Goal: Use online tool/utility: Utilize a website feature to perform a specific function

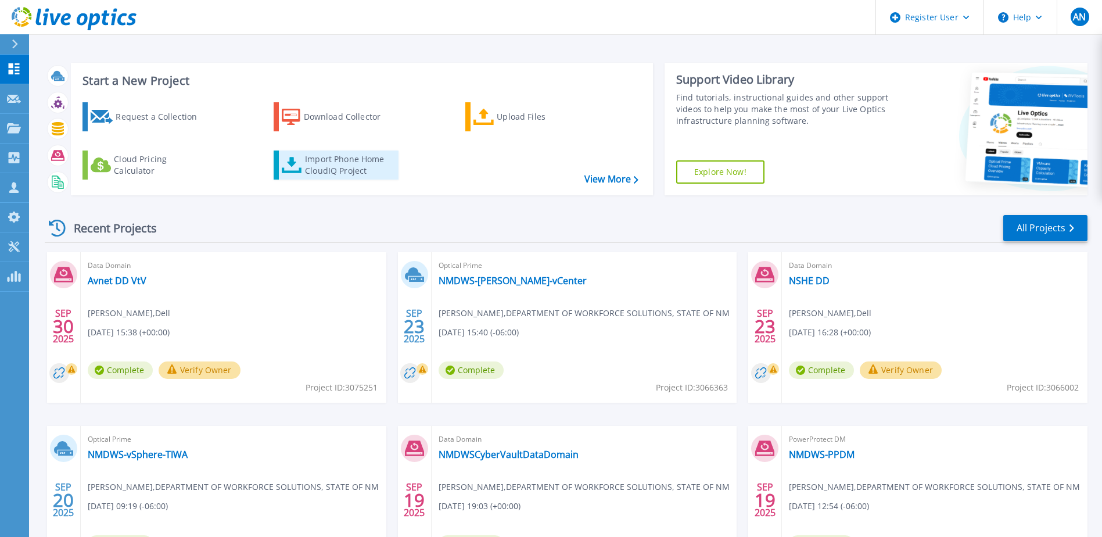
click at [343, 169] on div "Import Phone Home CloudIQ Project" at bounding box center [350, 164] width 91 height 23
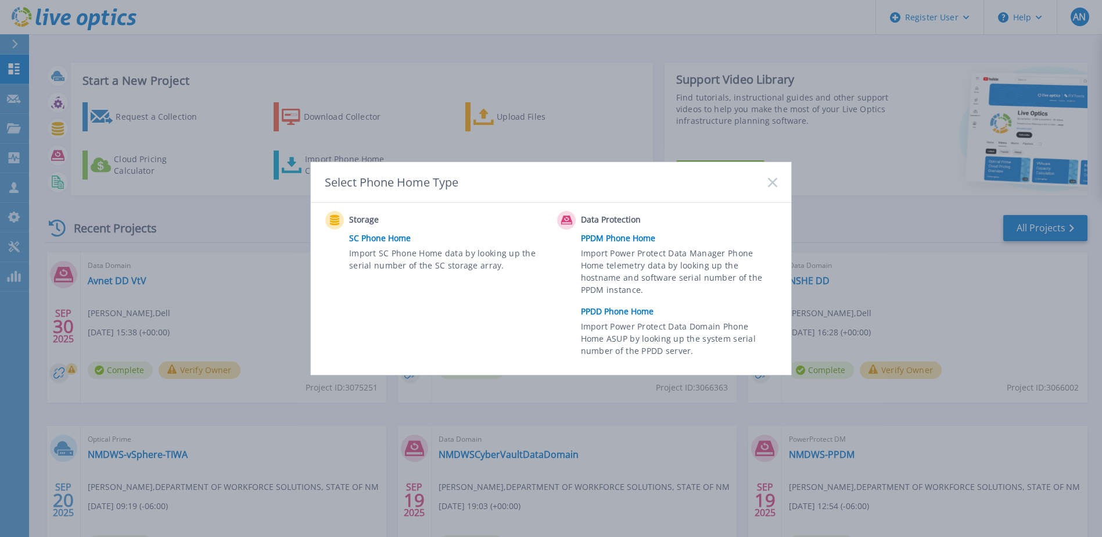
click at [625, 310] on link "PPDD Phone Home" at bounding box center [682, 311] width 202 height 17
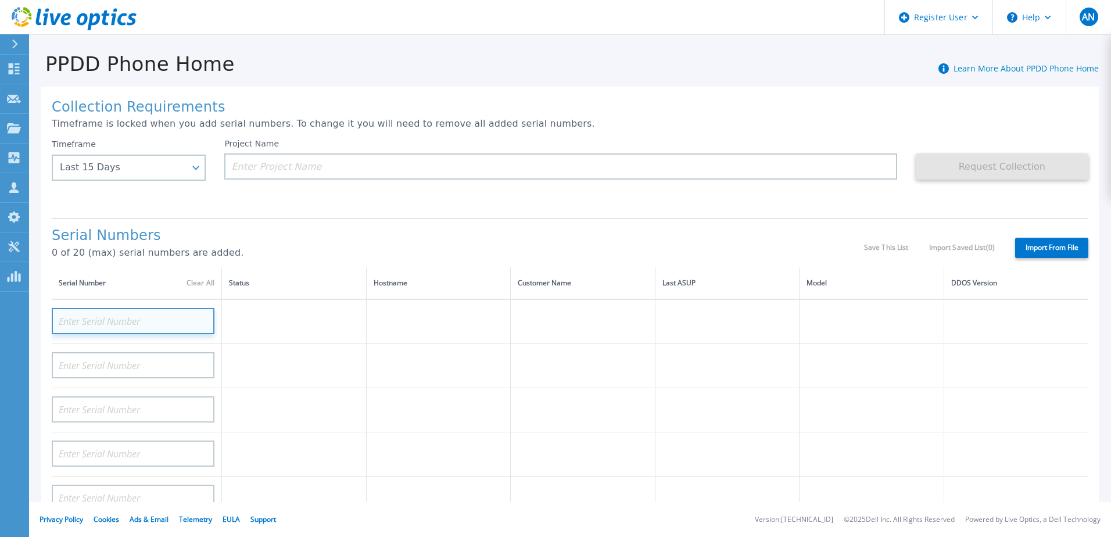
click at [121, 318] on input at bounding box center [133, 321] width 163 height 26
paste input "APX00250412553"
type input "APX00250412553"
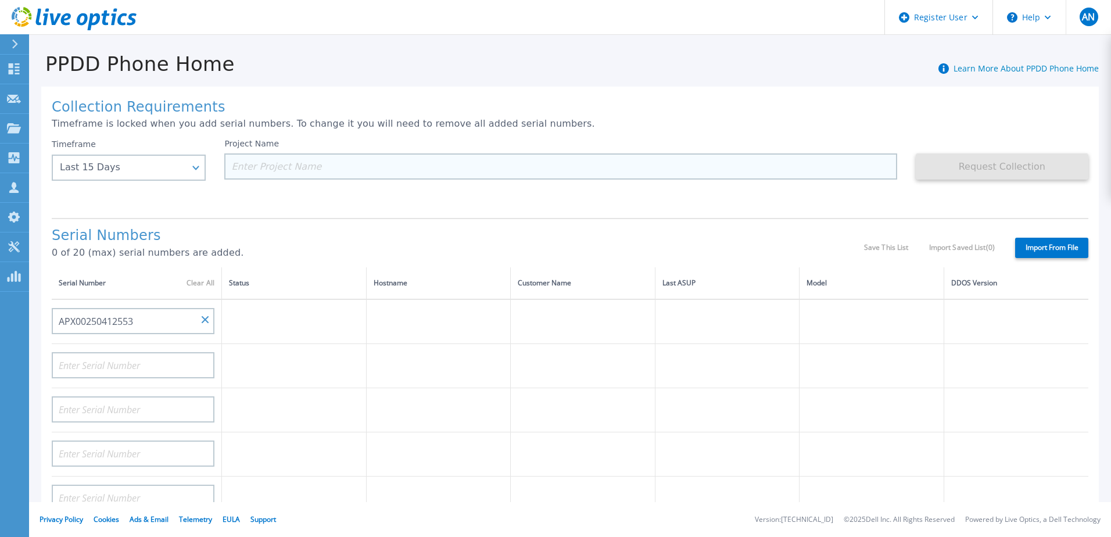
click at [256, 169] on input at bounding box center [560, 166] width 672 height 26
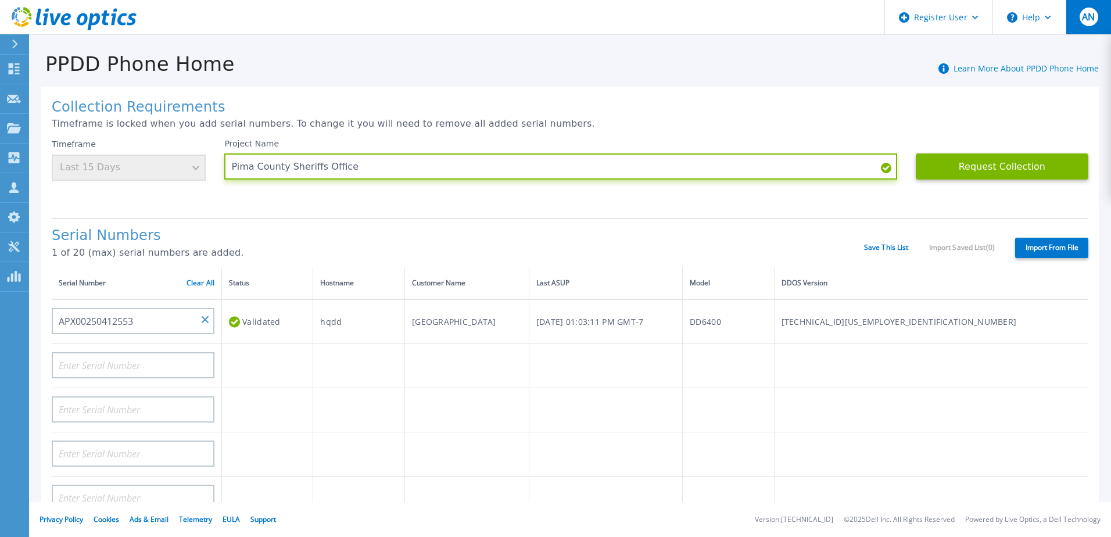
type input "Pima County Sheriffs Office"
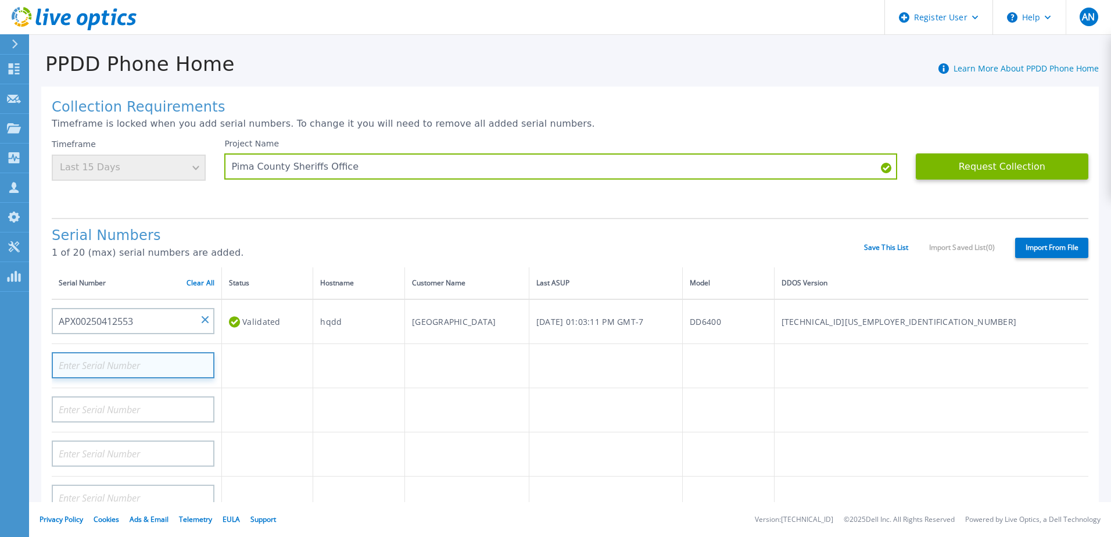
click at [116, 364] on input at bounding box center [133, 365] width 163 height 26
paste input "APX00250412539"
type input "APX00250412539"
click at [550, 241] on h1 "Serial Numbers" at bounding box center [458, 236] width 812 height 16
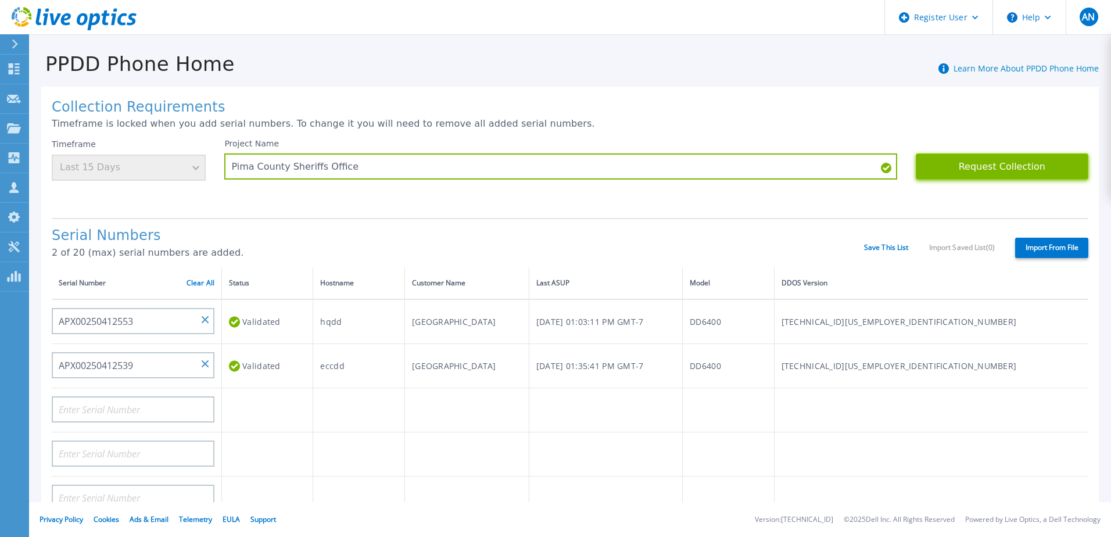
click at [968, 164] on button "Request Collection" at bounding box center [1002, 166] width 173 height 26
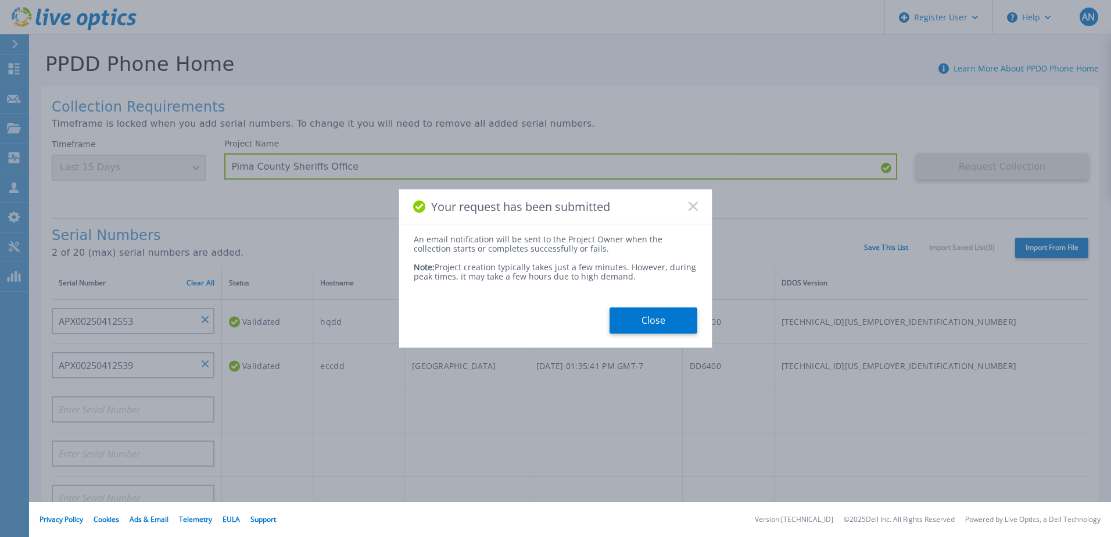
click at [635, 315] on button "Close" at bounding box center [654, 320] width 88 height 26
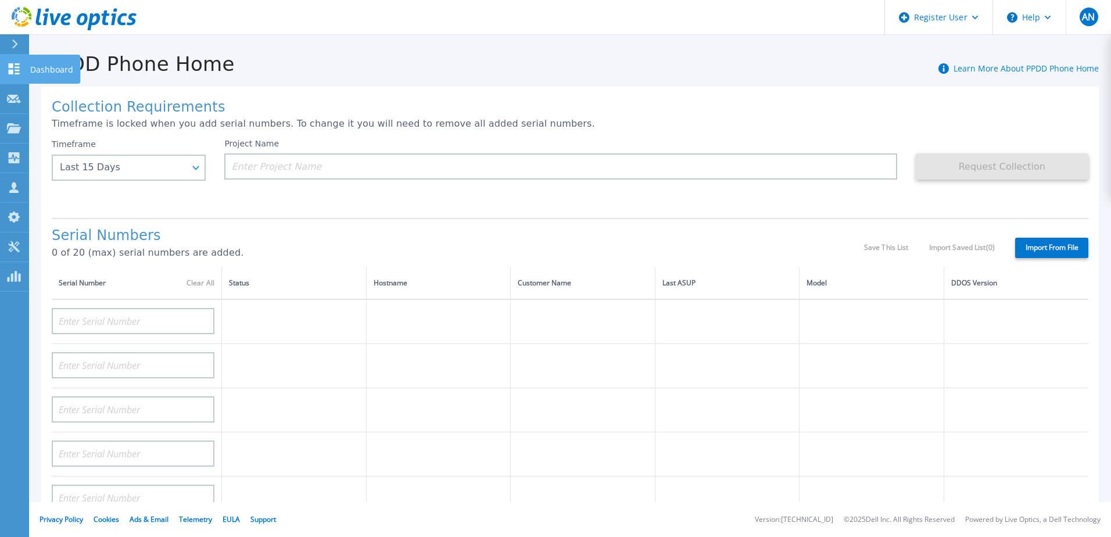
click at [22, 72] on link "Dashboard Dashboard" at bounding box center [14, 70] width 29 height 30
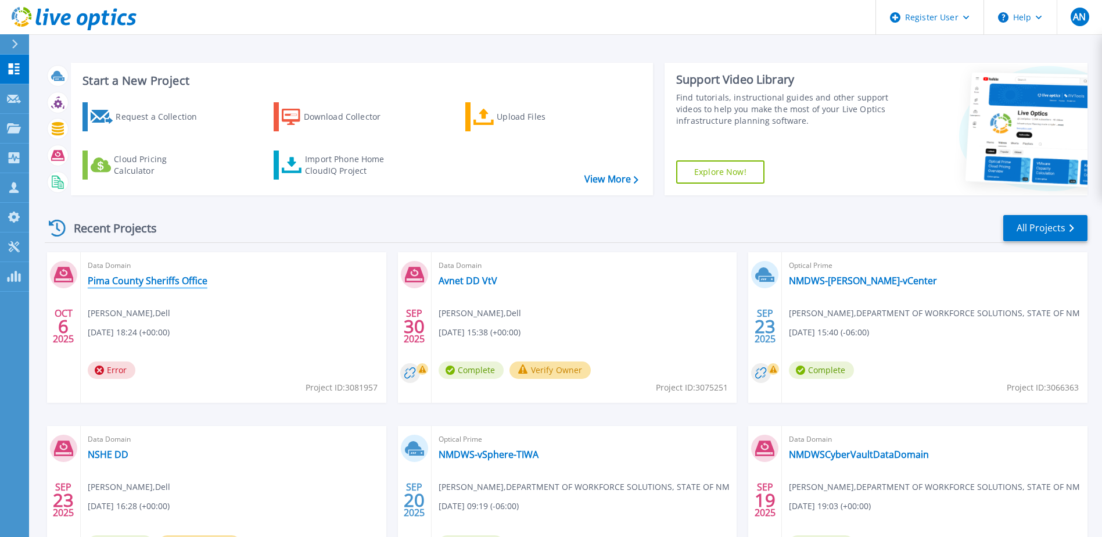
click at [171, 275] on link "Pima County Sheriffs Office" at bounding box center [148, 281] width 120 height 12
